Goal: Task Accomplishment & Management: Manage account settings

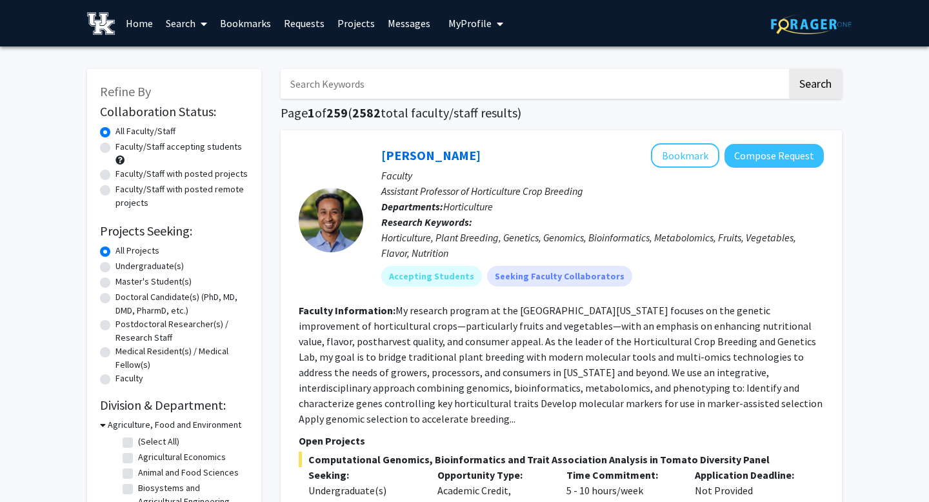
click at [138, 19] on link "Home" at bounding box center [139, 23] width 40 height 45
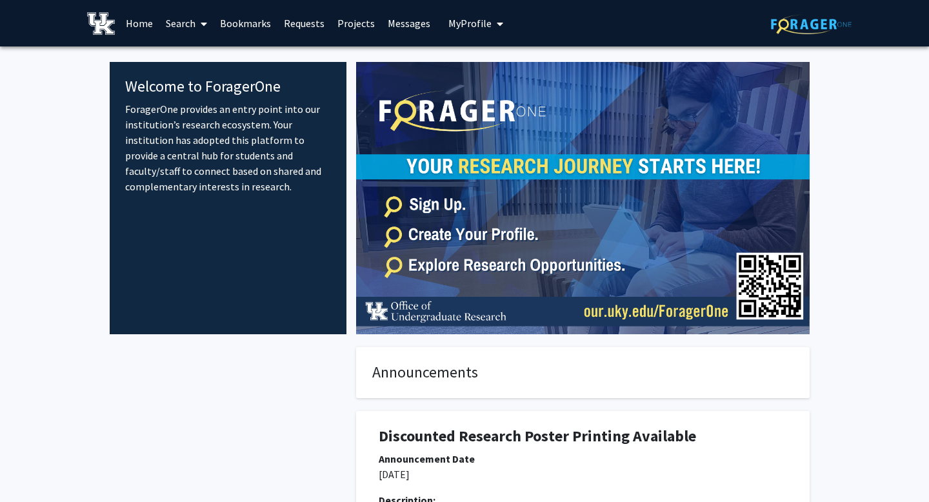
click at [181, 26] on link "Search" at bounding box center [186, 23] width 54 height 45
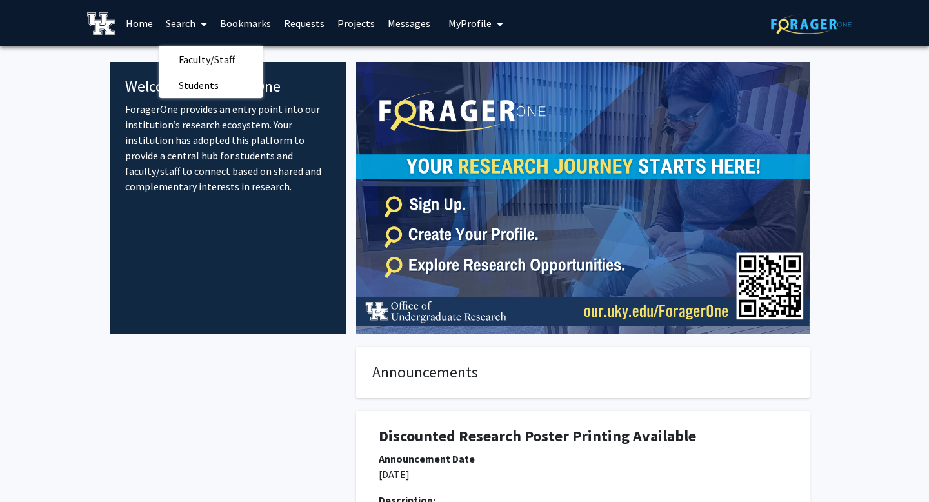
click at [463, 15] on button "My Profile" at bounding box center [475, 23] width 63 height 46
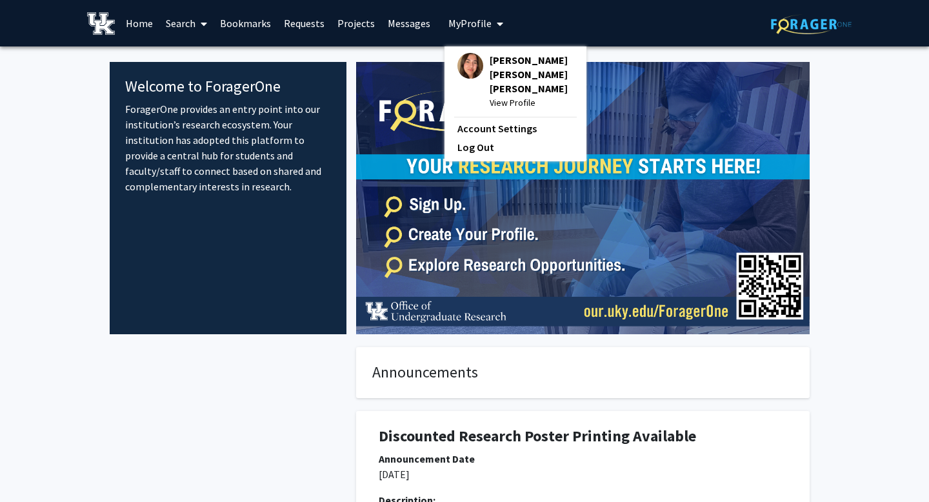
click at [521, 95] on span "View Profile" at bounding box center [532, 102] width 84 height 14
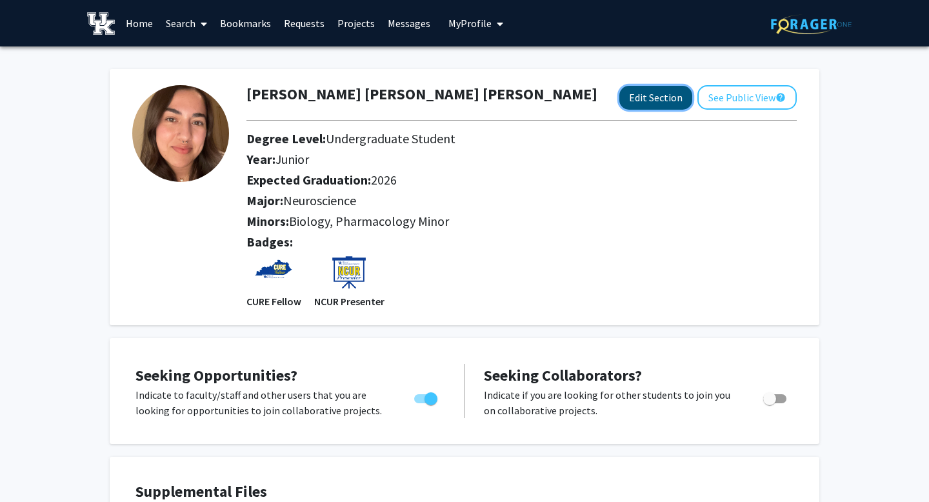
click at [641, 105] on button "Edit Section" at bounding box center [655, 98] width 73 height 24
select select "junior"
select select "2026"
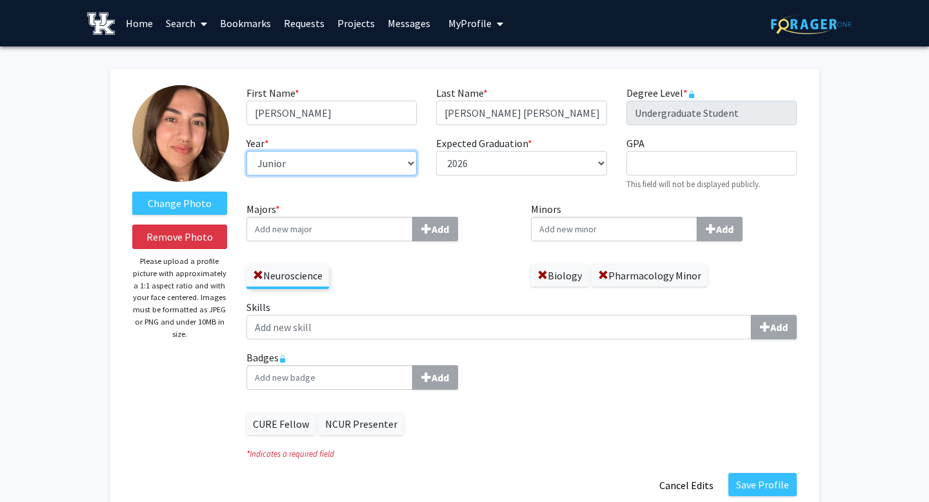
click at [306, 154] on select "--- First-year Sophomore Junior Senior Postbaccalaureate Certificate" at bounding box center [331, 163] width 170 height 25
click at [309, 164] on select "--- First-year Sophomore Junior Senior Postbaccalaureate Certificate" at bounding box center [331, 163] width 170 height 25
select select "senior"
click at [443, 270] on div "Neuroscience" at bounding box center [379, 270] width 266 height 37
click at [279, 230] on input "Majors * Add" at bounding box center [329, 229] width 166 height 25
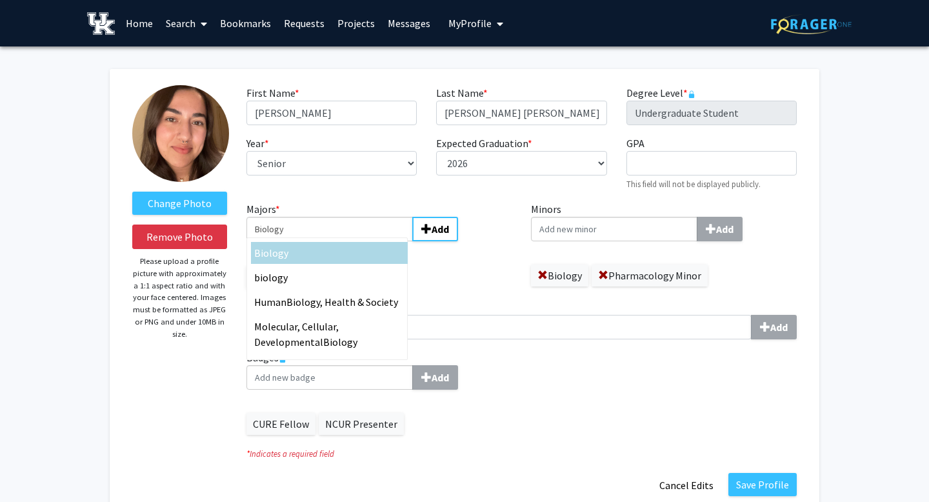
type input "Biology"
click at [281, 253] on span "Biology" at bounding box center [271, 252] width 34 height 13
click at [281, 241] on input "Biology" at bounding box center [329, 229] width 166 height 25
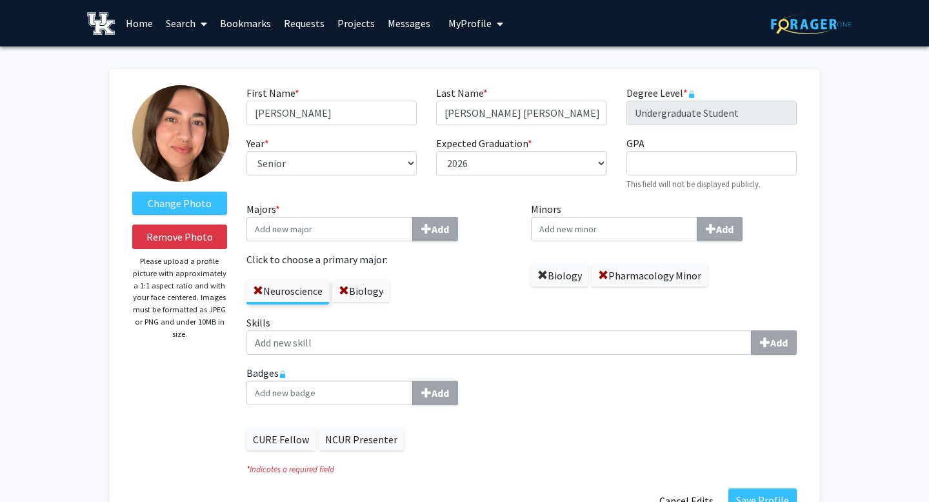
click at [543, 273] on span at bounding box center [542, 275] width 10 height 10
click at [403, 287] on div "Neuroscience Biology" at bounding box center [379, 285] width 266 height 37
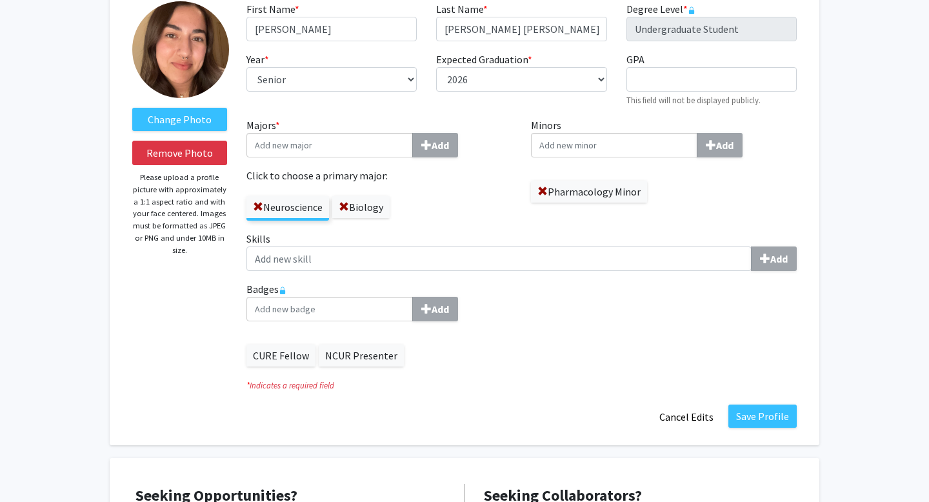
scroll to position [89, 0]
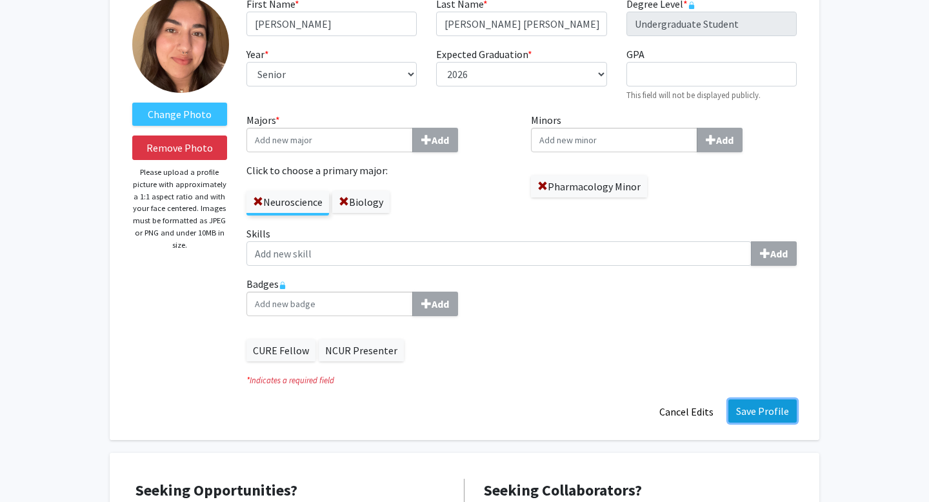
click at [761, 409] on button "Save Profile" at bounding box center [762, 410] width 68 height 23
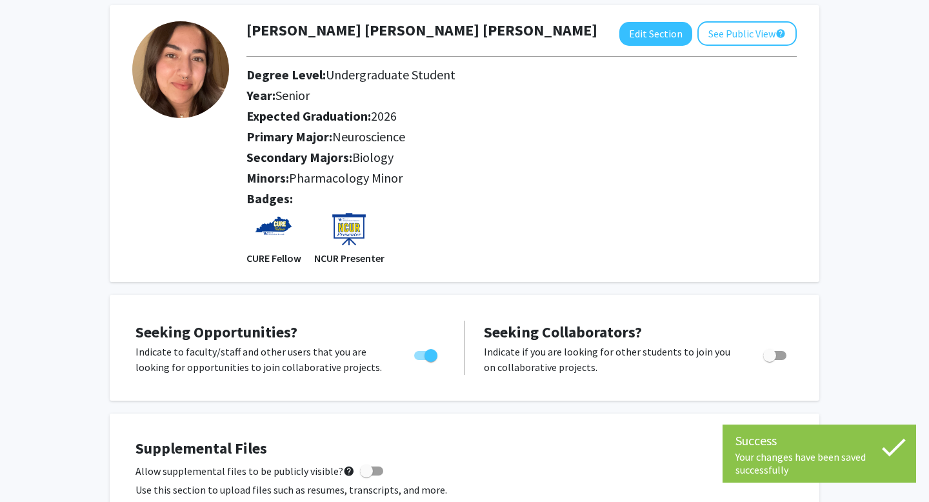
scroll to position [61, 0]
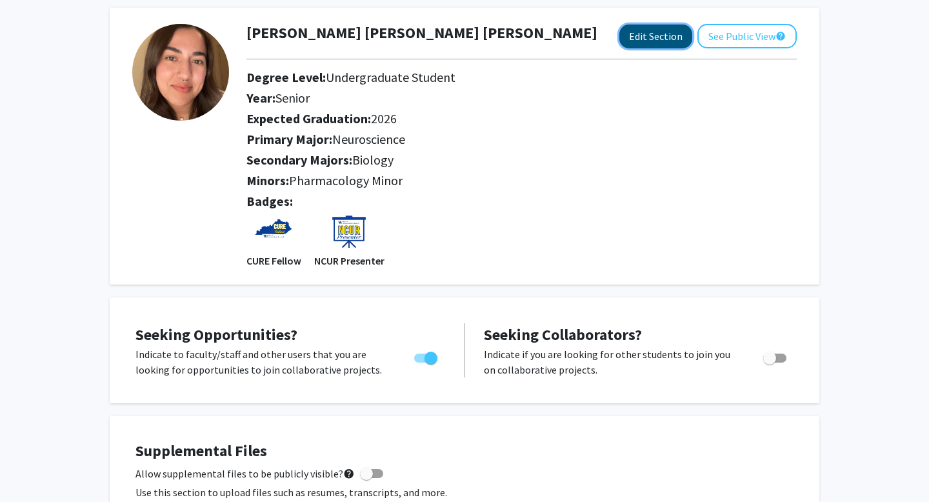
click at [668, 36] on button "Edit Section" at bounding box center [655, 37] width 73 height 24
select select "senior"
select select "2026"
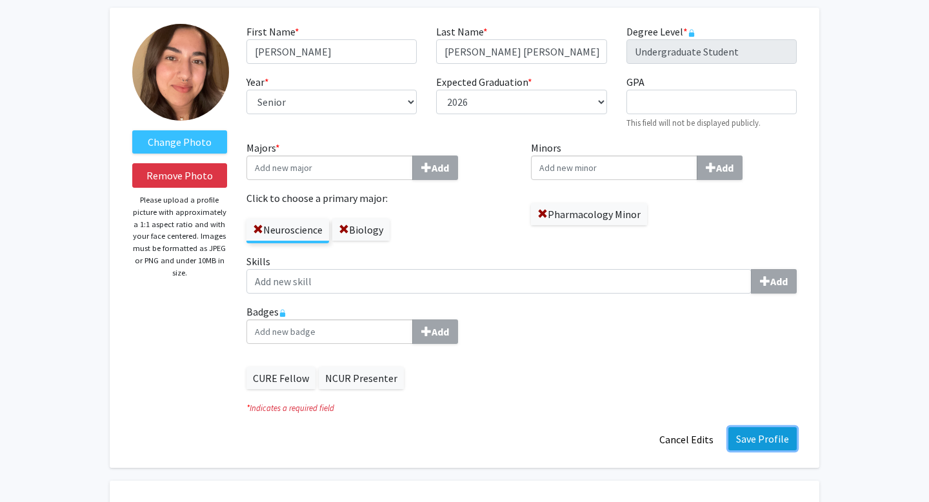
click at [759, 440] on button "Save Profile" at bounding box center [762, 438] width 68 height 23
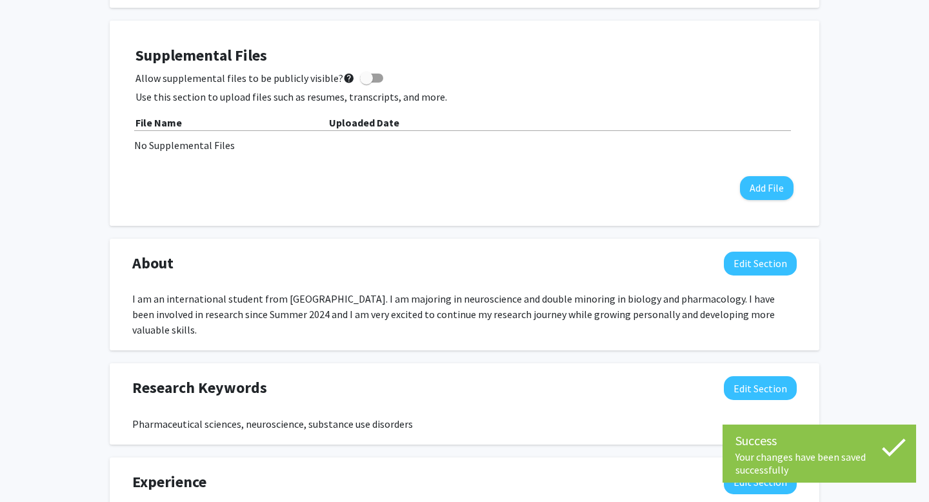
scroll to position [460, 0]
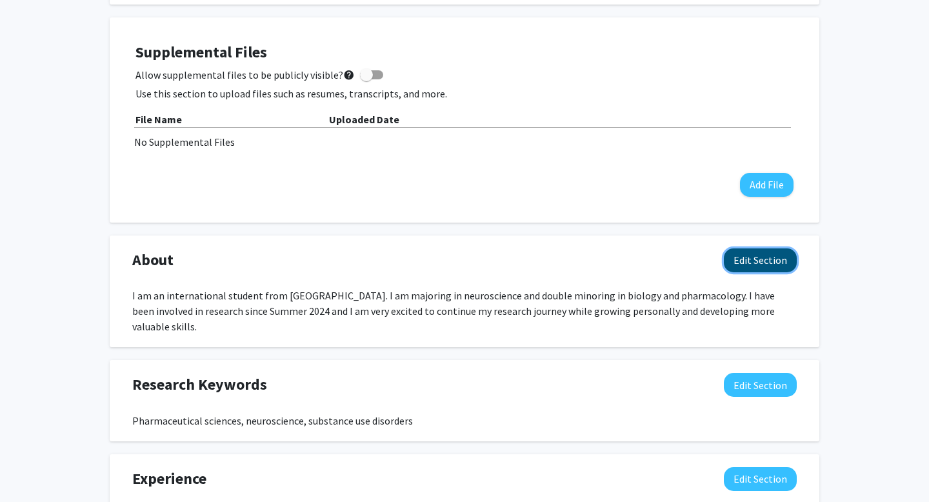
click at [756, 254] on button "Edit Section" at bounding box center [760, 260] width 73 height 24
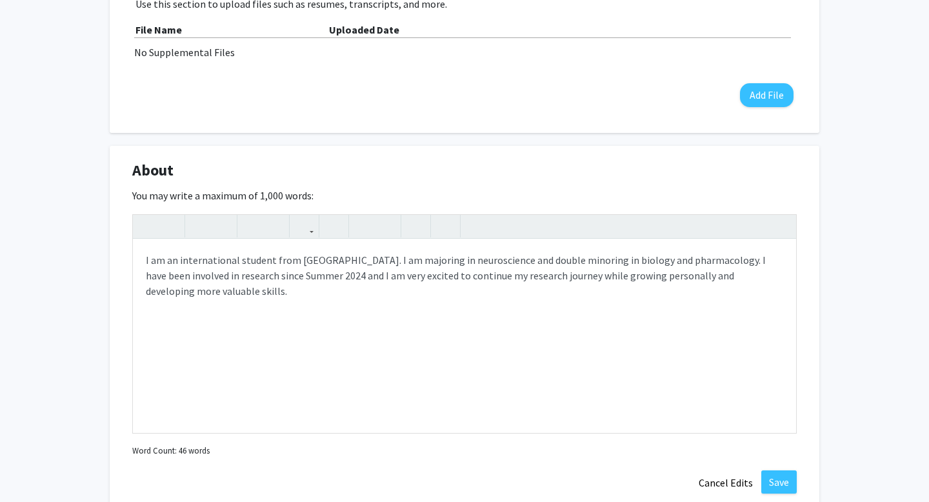
scroll to position [553, 0]
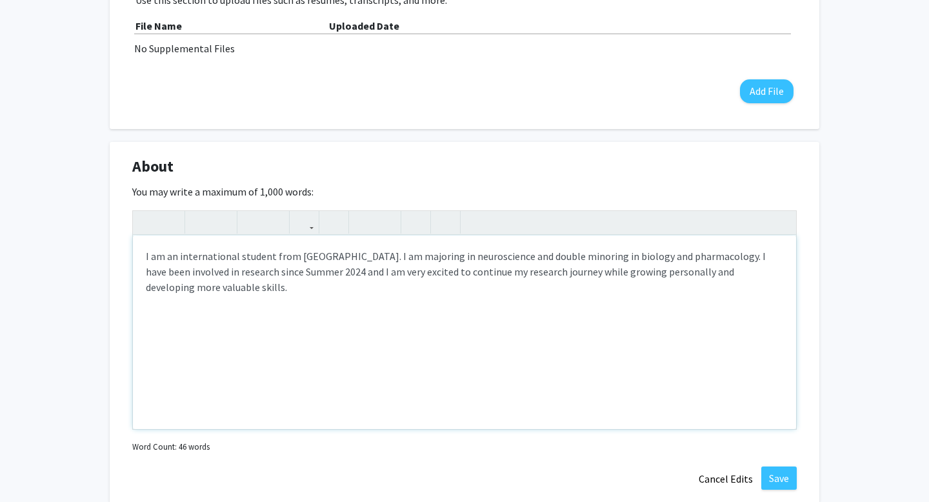
click at [474, 254] on div "I am an international student from [GEOGRAPHIC_DATA]. I am majoring in neurosci…" at bounding box center [464, 332] width 663 height 194
drag, startPoint x: 664, startPoint y: 255, endPoint x: 621, endPoint y: 255, distance: 43.2
click at [621, 255] on div "I am an international student from [GEOGRAPHIC_DATA]. I am majoring in neurosci…" at bounding box center [464, 332] width 663 height 194
click at [648, 260] on div "I am an international student from [GEOGRAPHIC_DATA]. I am majoring in neurosci…" at bounding box center [464, 332] width 663 height 194
click at [574, 258] on div "I am an international student from [GEOGRAPHIC_DATA]. I am majoring in neurosci…" at bounding box center [464, 332] width 663 height 194
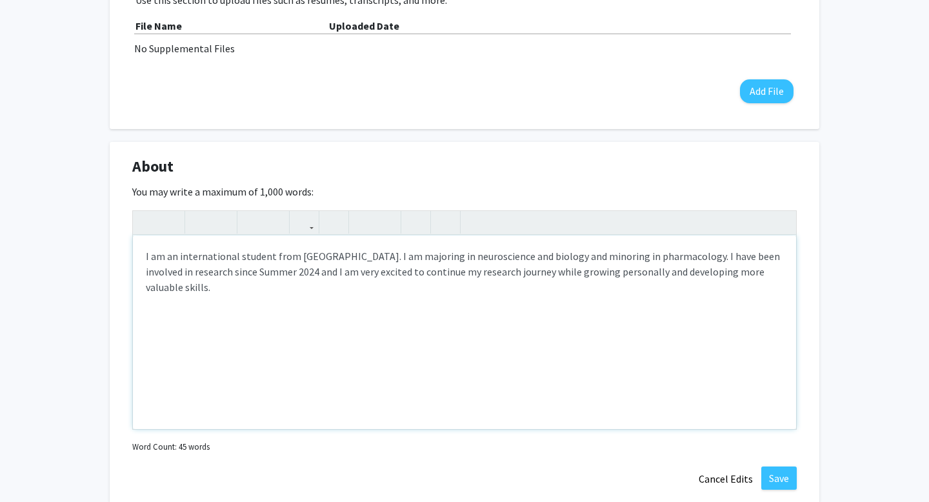
type textarea "I am an international student from [GEOGRAPHIC_DATA]. I am majoring in neurosci…"
click at [777, 477] on button "Save" at bounding box center [778, 477] width 35 height 23
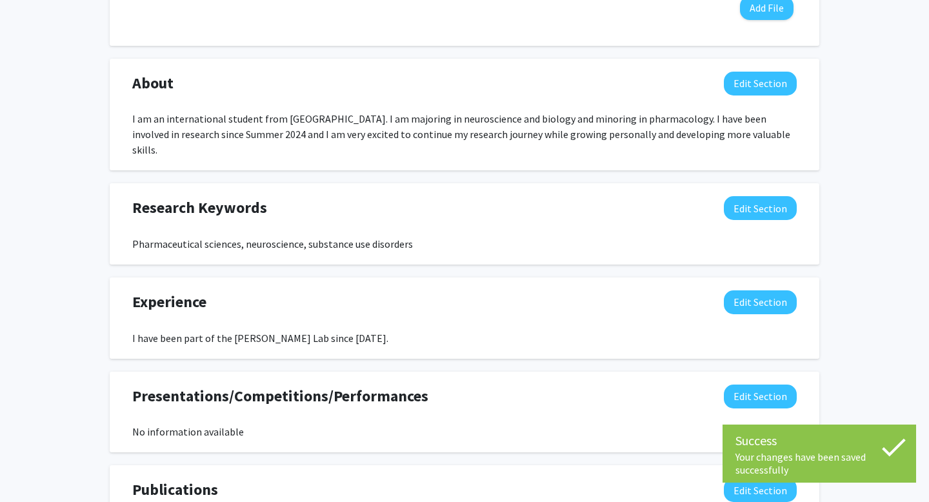
scroll to position [840, 0]
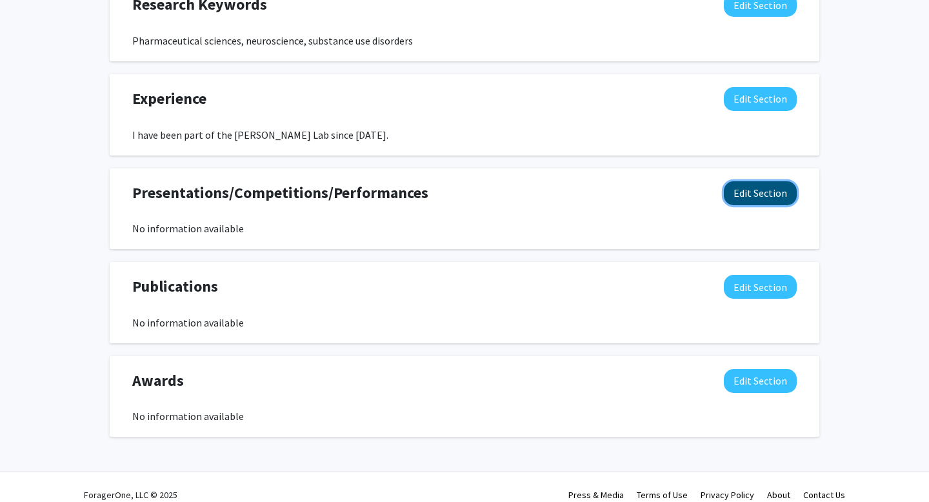
click at [768, 181] on button "Edit Section" at bounding box center [760, 193] width 73 height 24
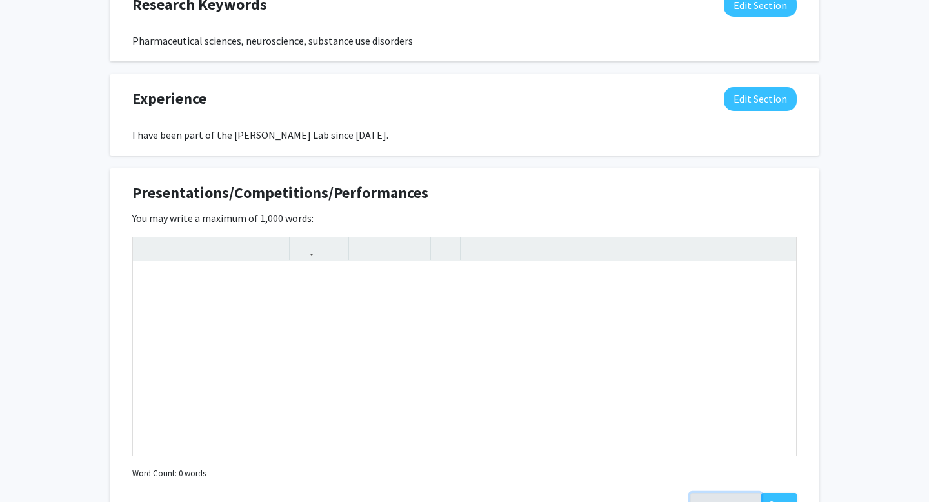
click at [715, 493] on button "Cancel Edits" at bounding box center [725, 505] width 71 height 25
